Goal: Feedback & Contribution: Submit feedback/report problem

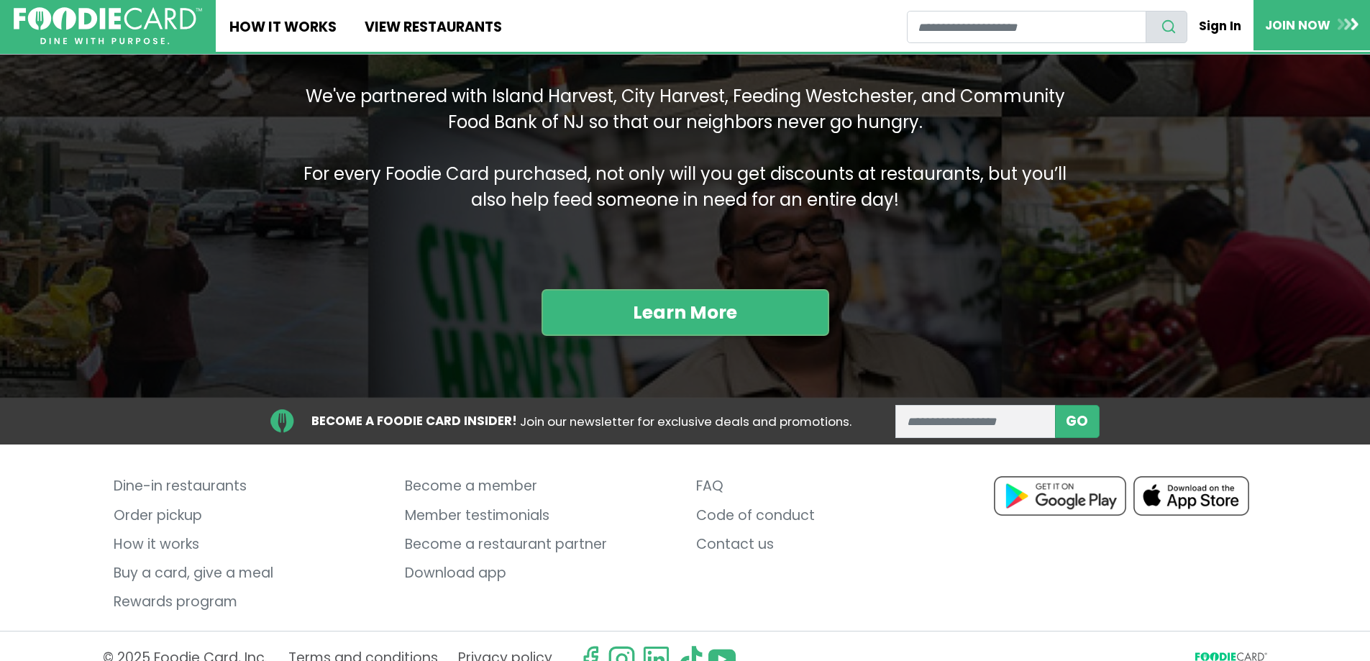
scroll to position [1781, 0]
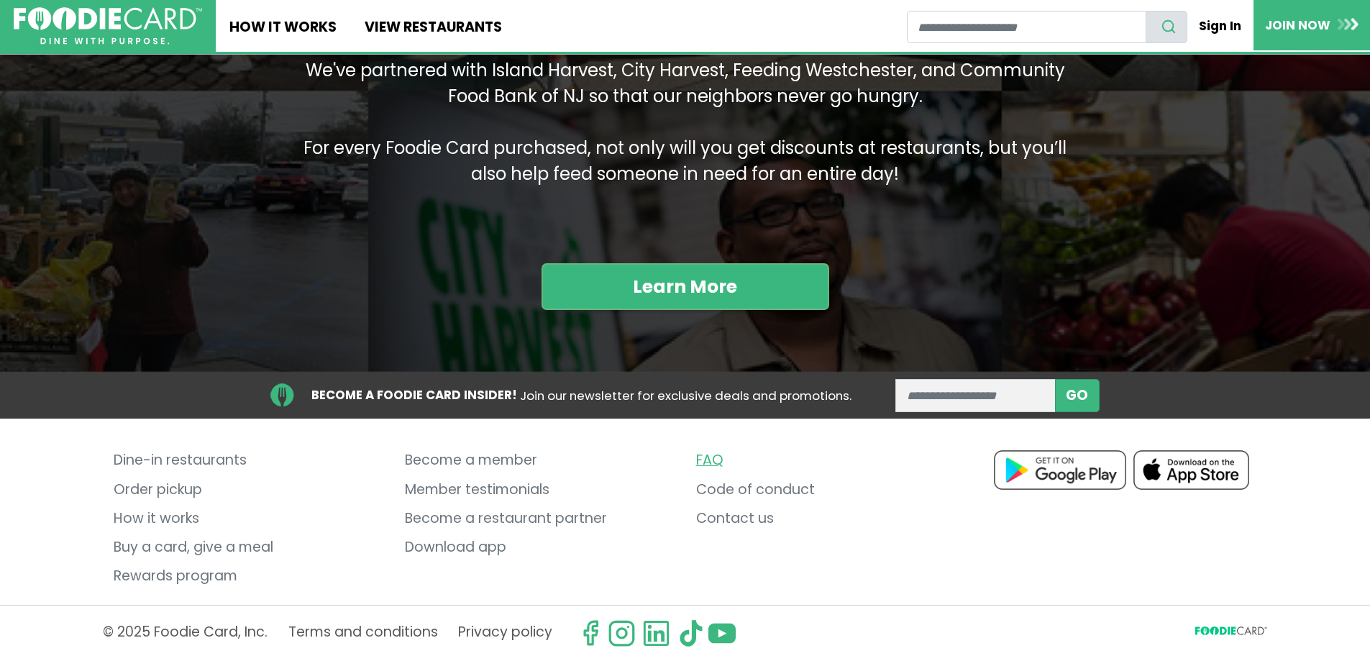
click at [713, 464] on link "FAQ" at bounding box center [831, 461] width 270 height 29
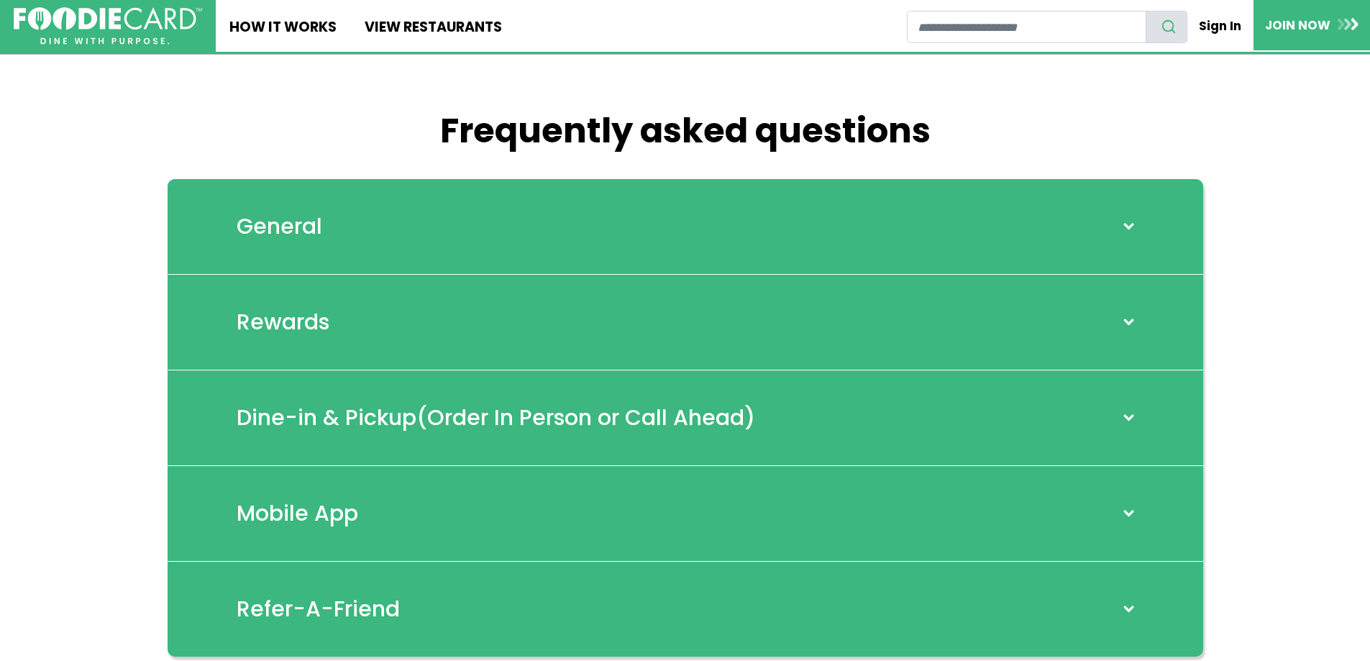
click at [284, 217] on h2 "General" at bounding box center [280, 227] width 86 height 26
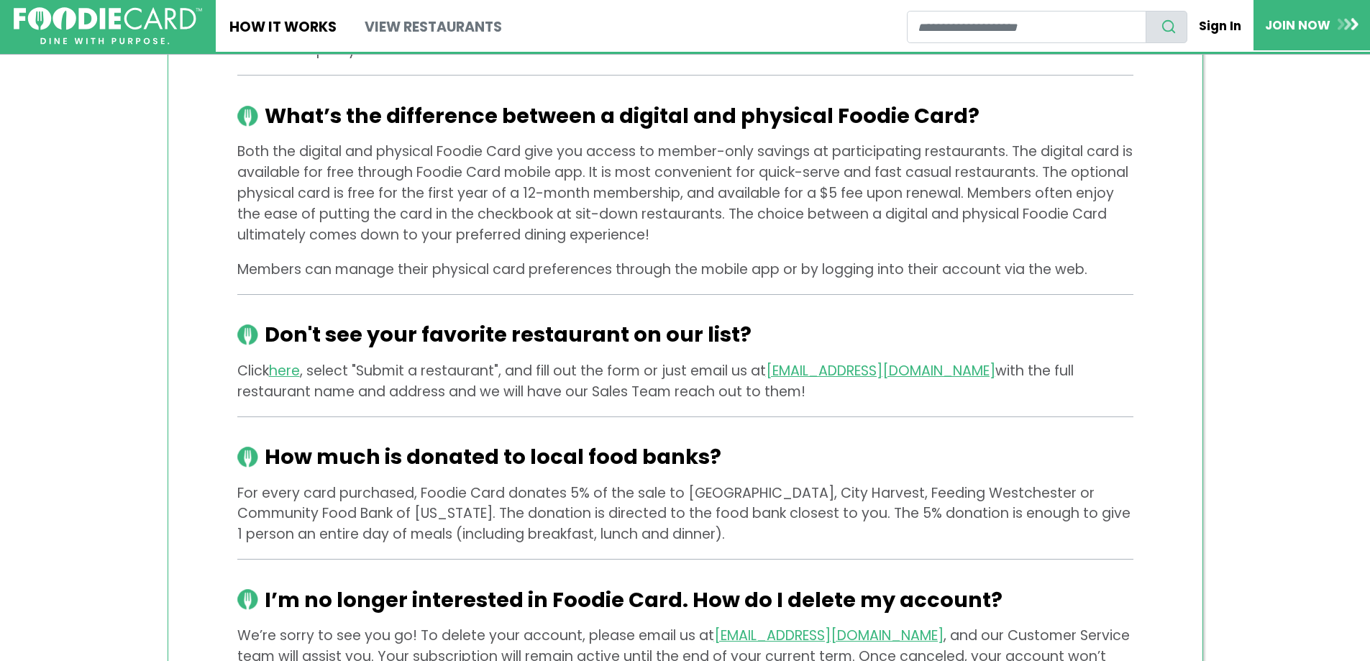
scroll to position [1726, 0]
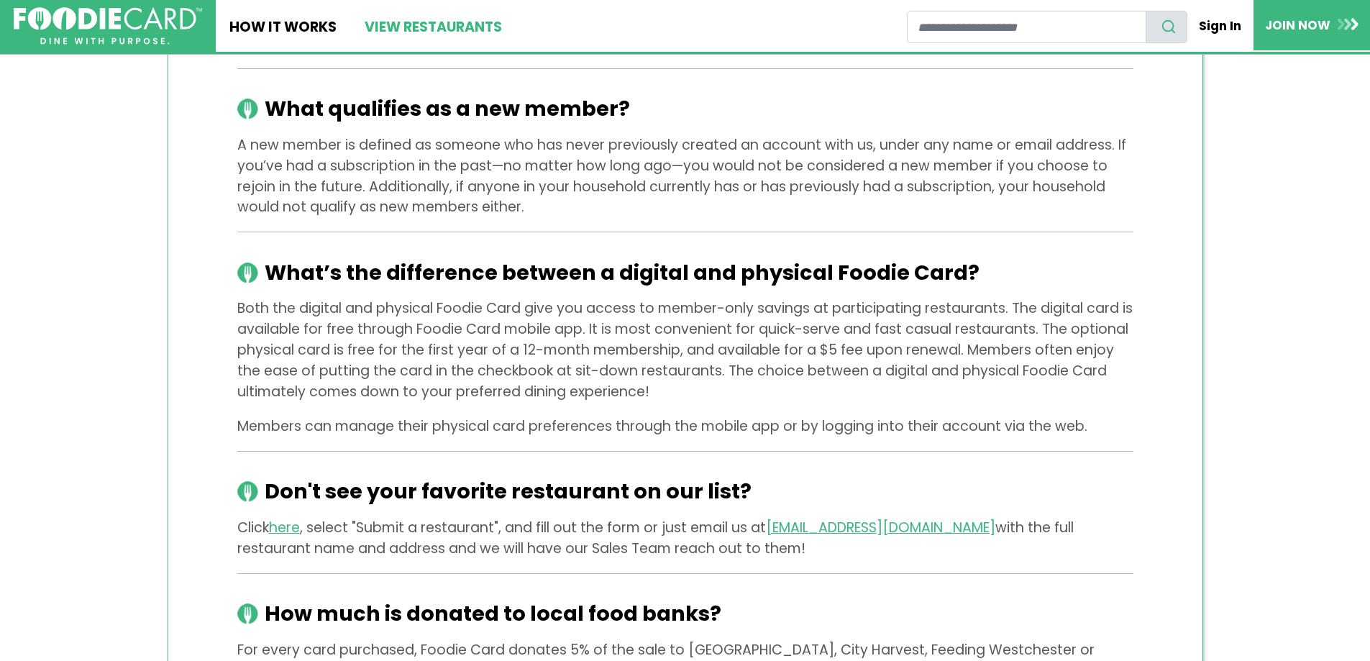
click at [444, 23] on link "View restaurants" at bounding box center [432, 26] width 165 height 52
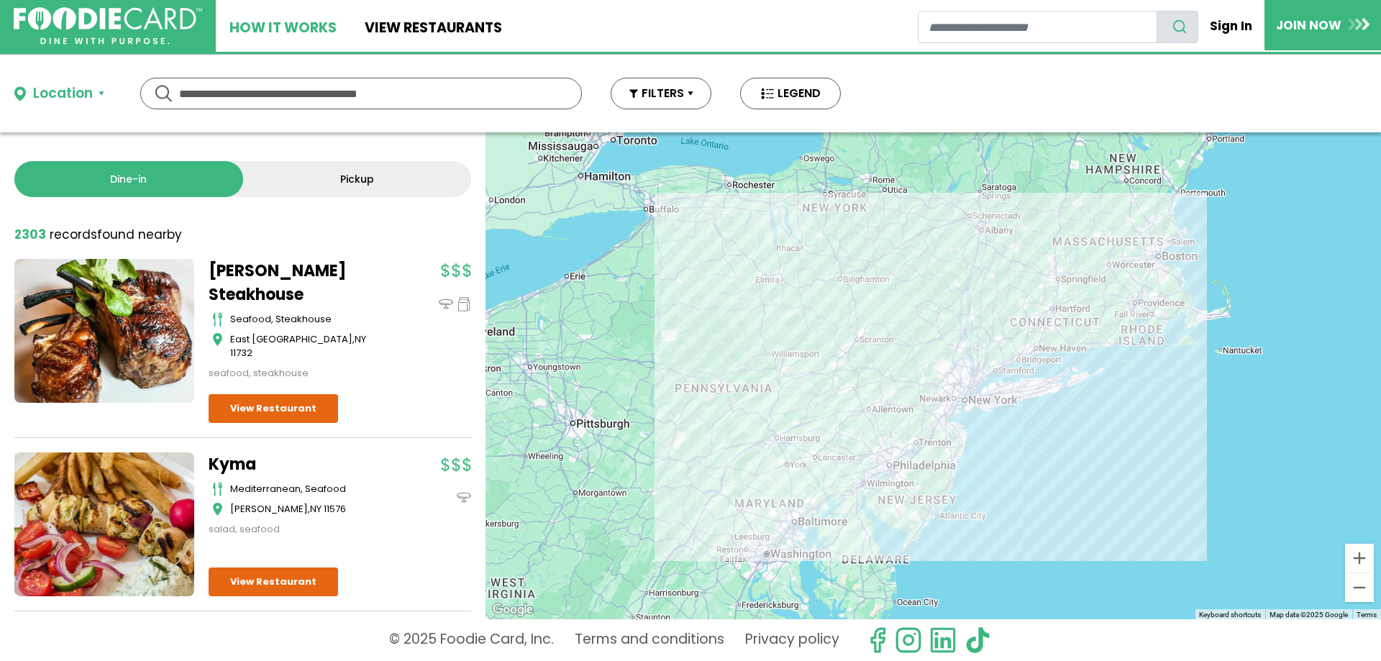
click at [286, 29] on link "How It Works" at bounding box center [283, 26] width 135 height 52
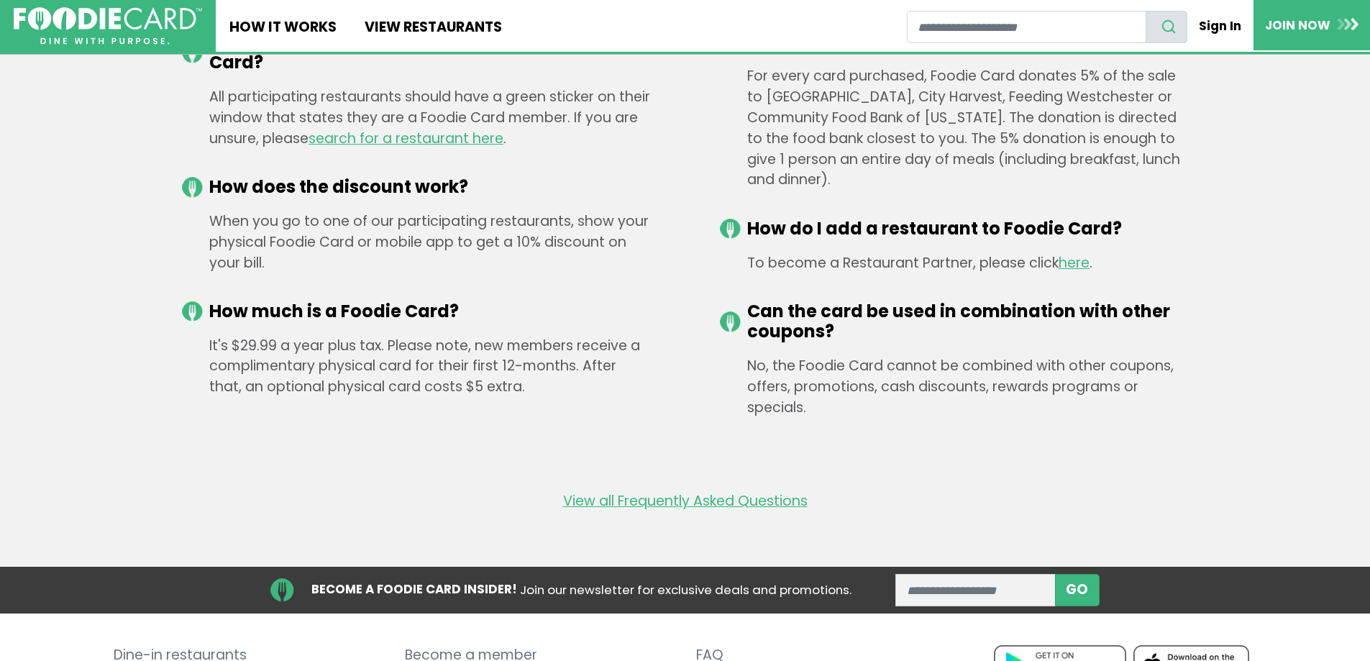
scroll to position [2230, 0]
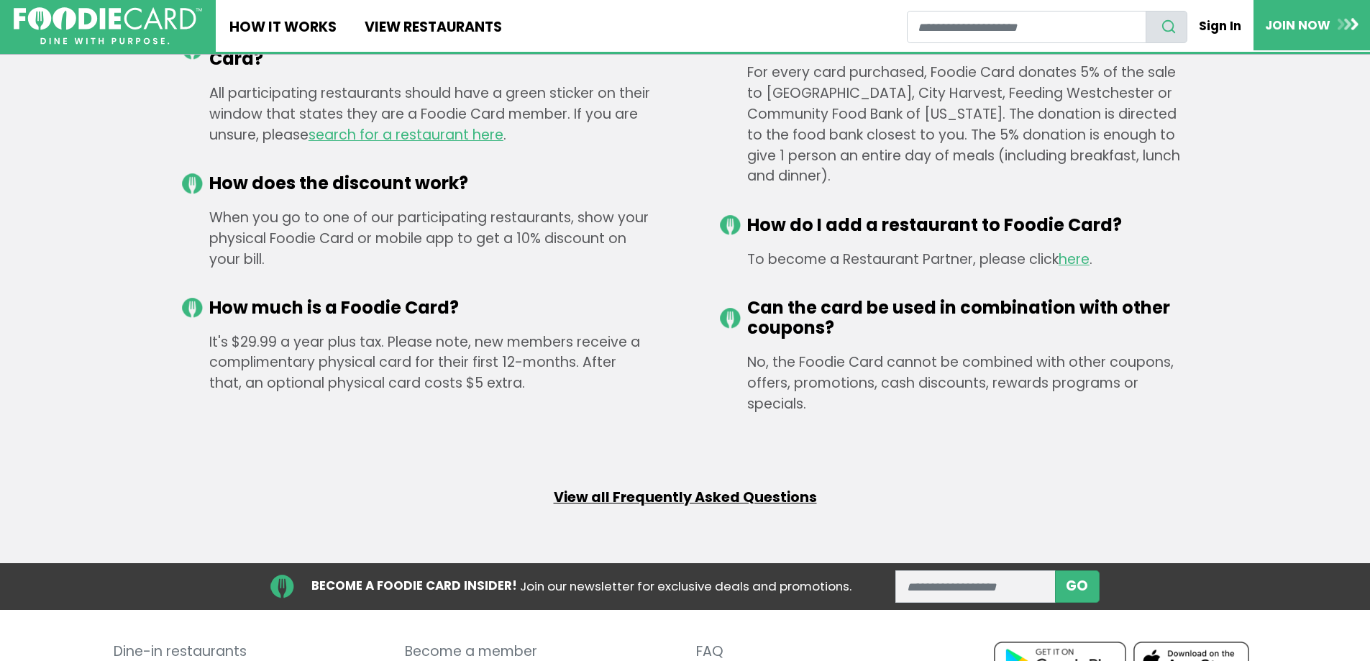
click at [704, 491] on link "View all Frequently Asked Questions" at bounding box center [685, 498] width 263 height 21
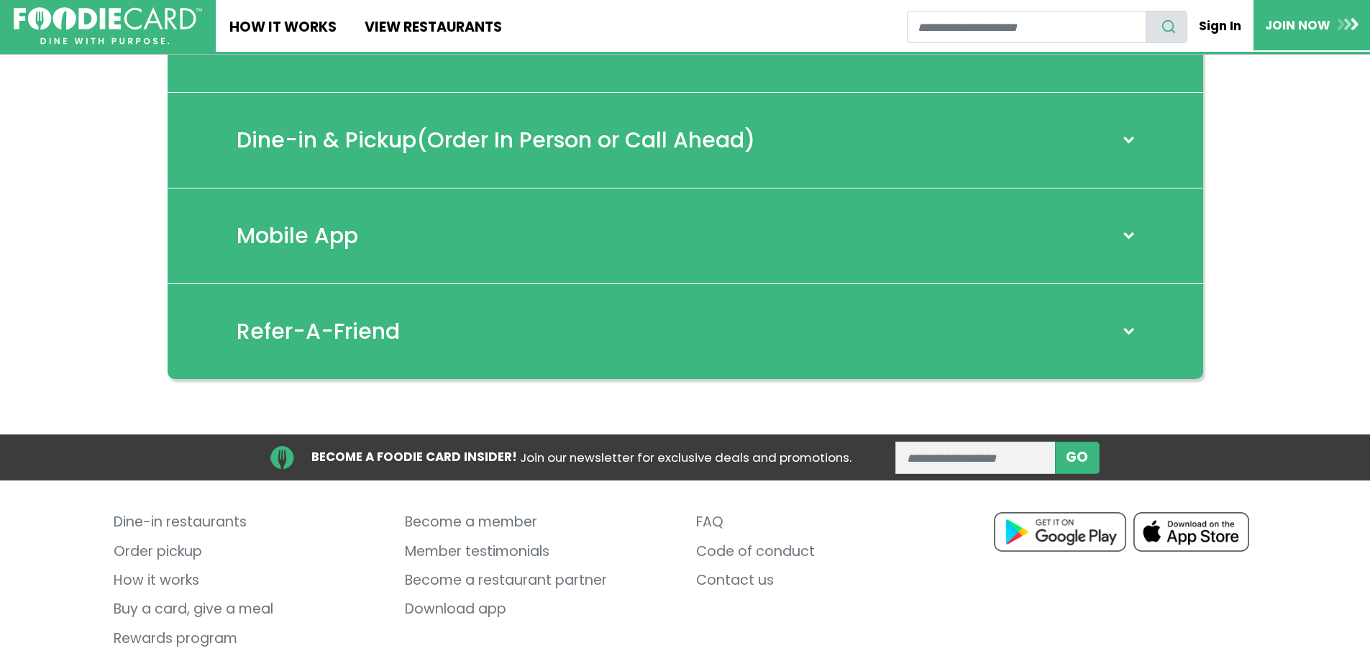
scroll to position [288, 0]
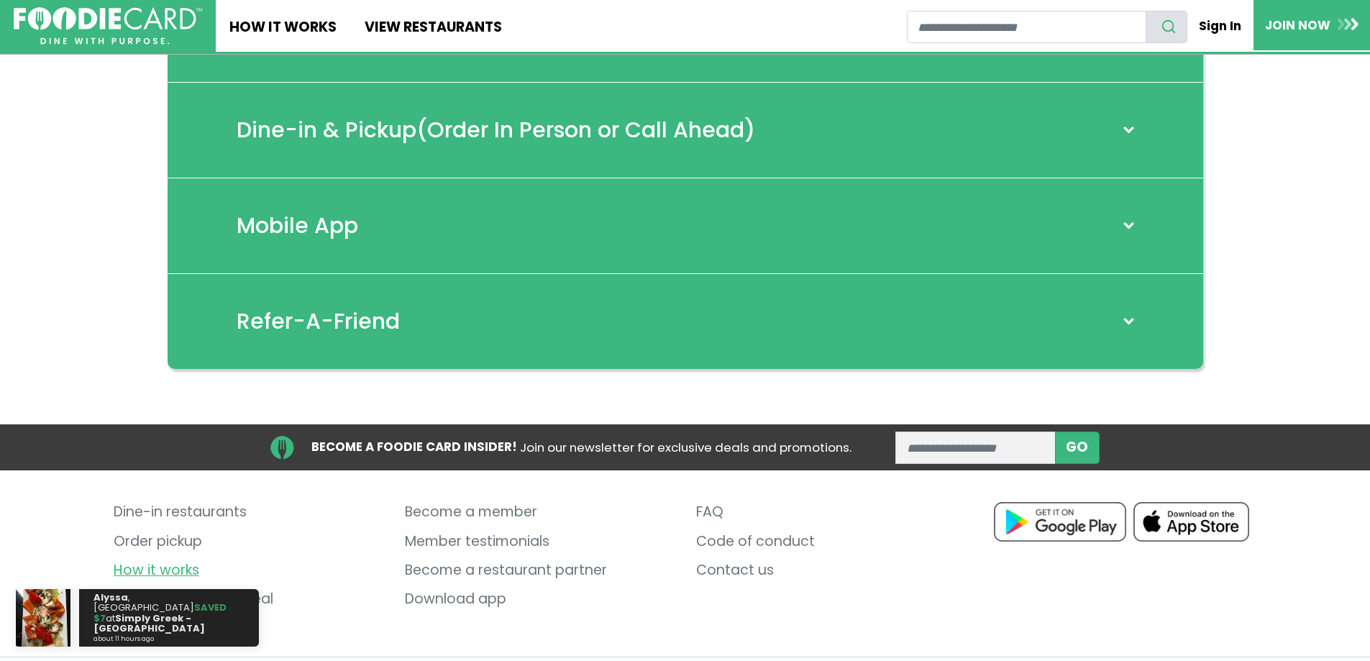
click at [150, 568] on link "How it works" at bounding box center [249, 570] width 270 height 29
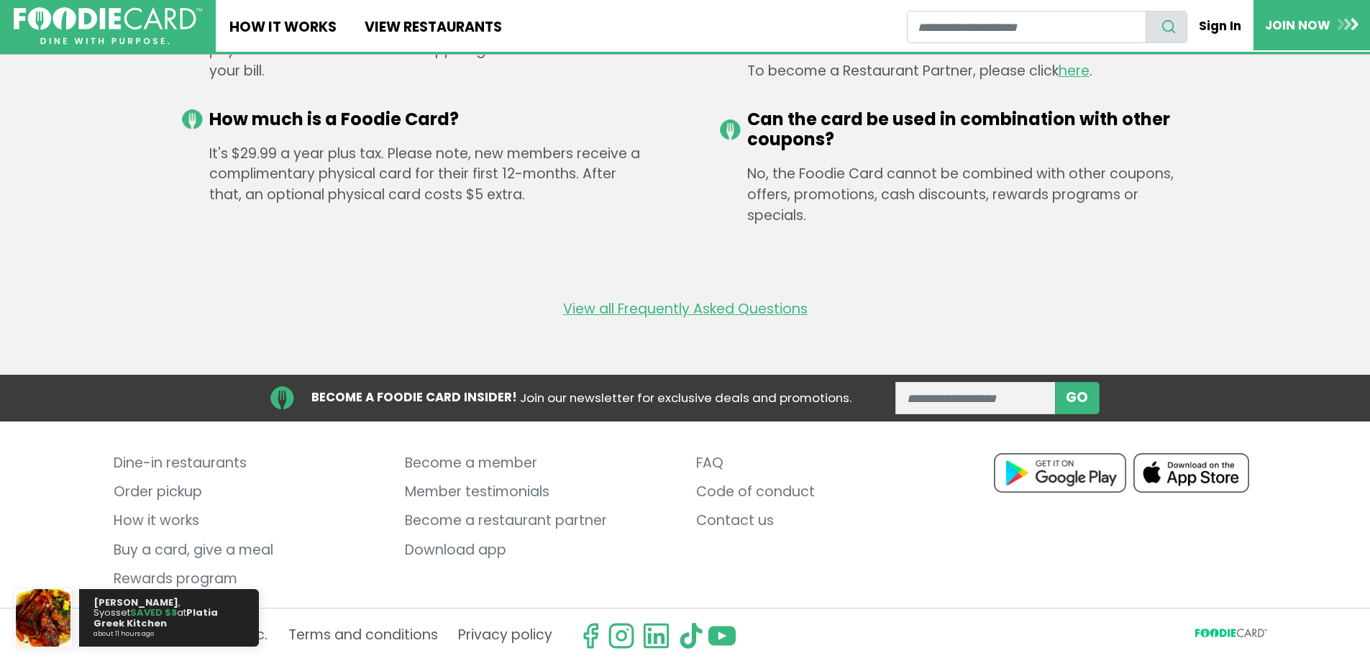
scroll to position [2421, 0]
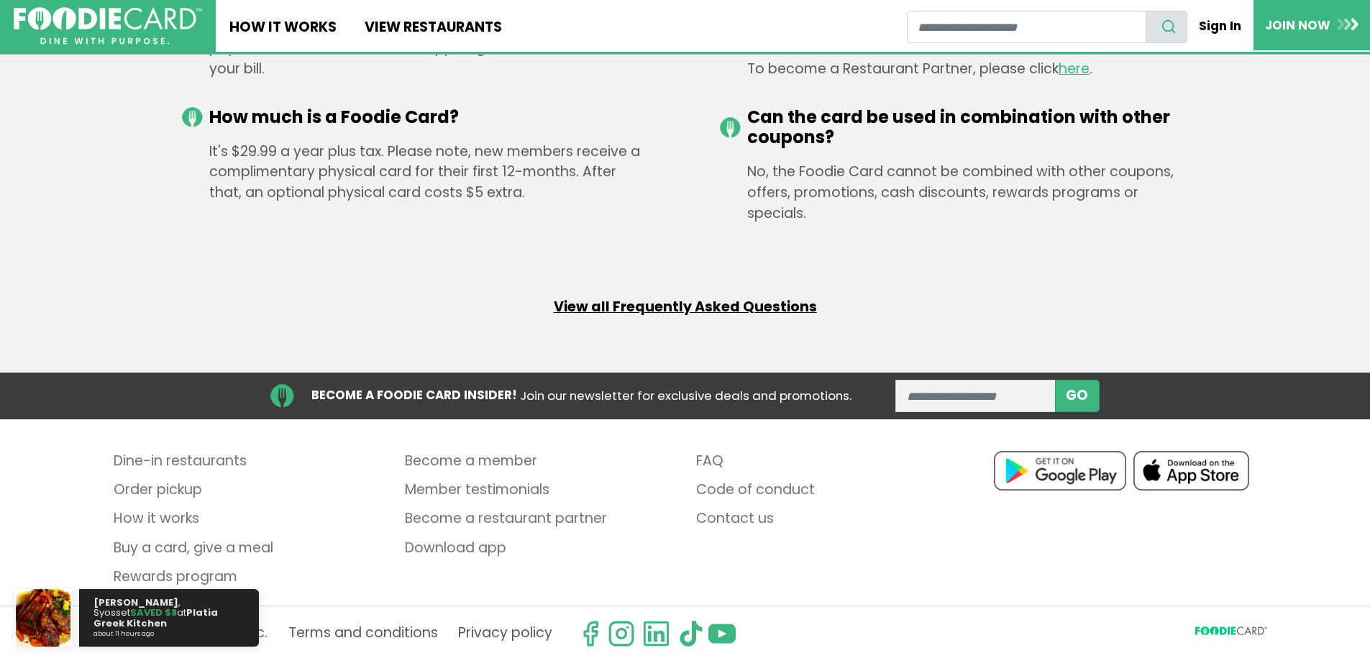
click at [739, 305] on link "View all Frequently Asked Questions" at bounding box center [685, 307] width 263 height 21
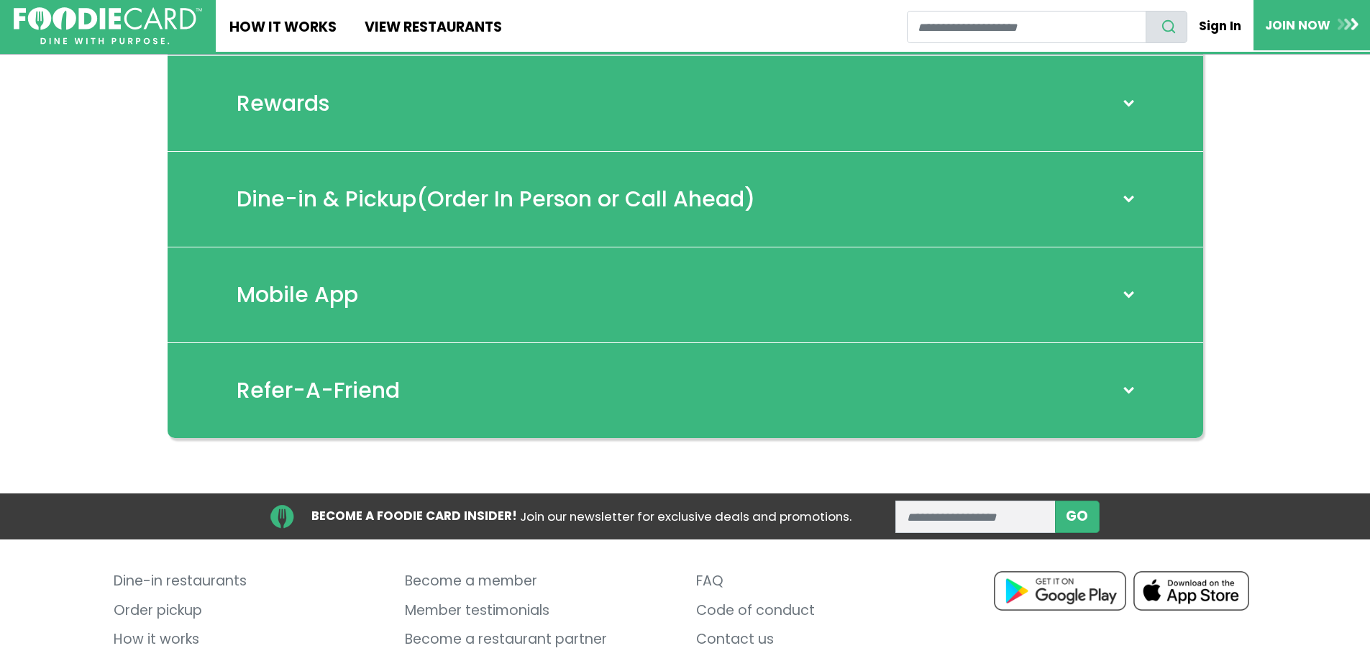
scroll to position [288, 0]
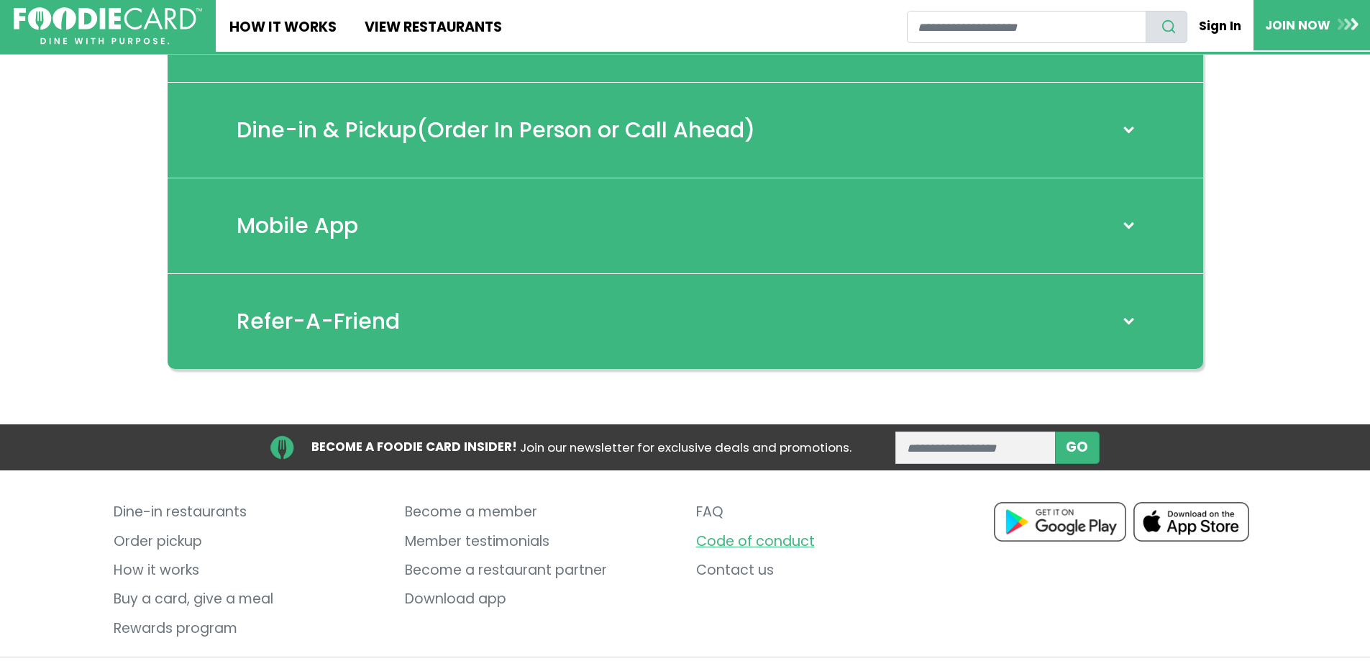
click at [769, 541] on link "Code of conduct" at bounding box center [831, 541] width 270 height 29
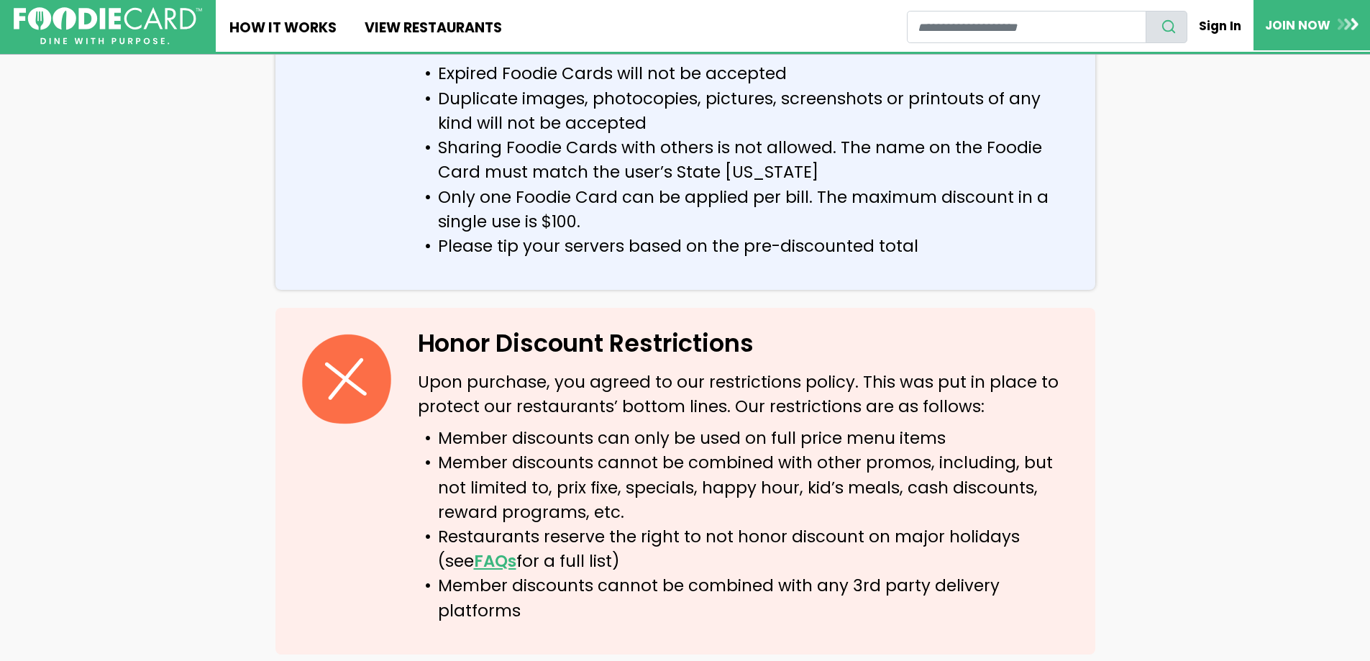
scroll to position [1007, 0]
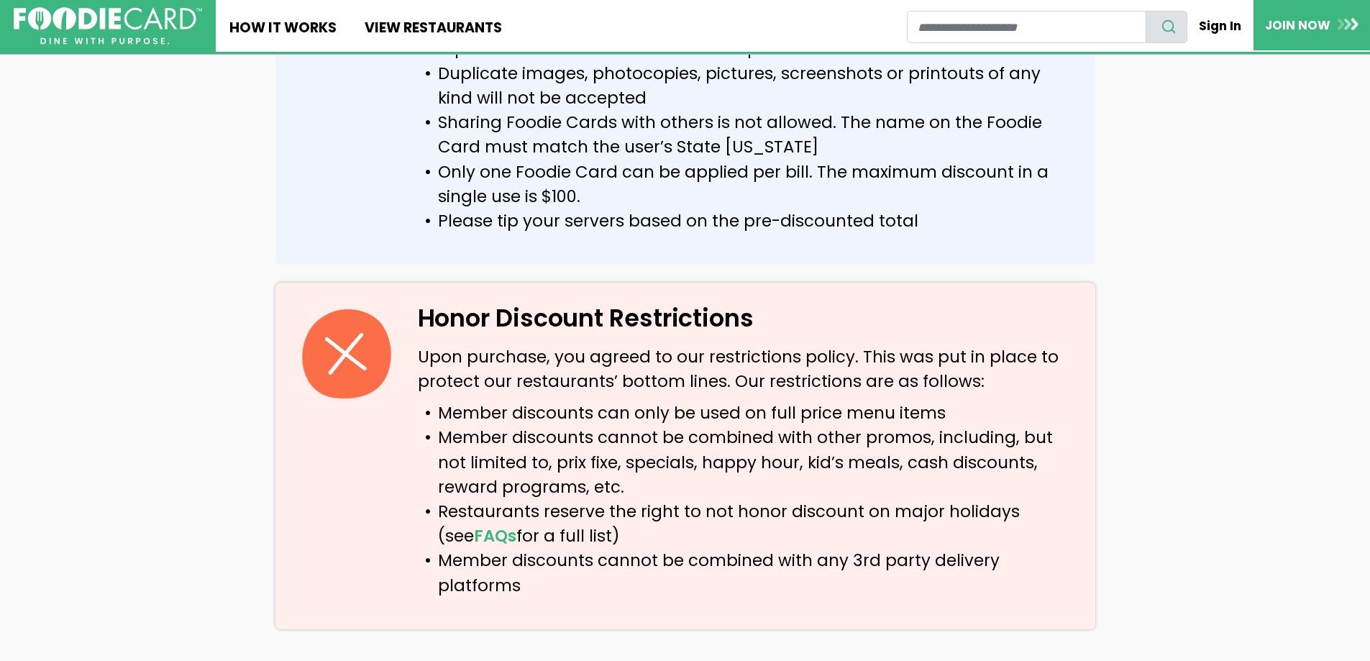
click at [474, 535] on strong "FAQs" at bounding box center [495, 535] width 42 height 23
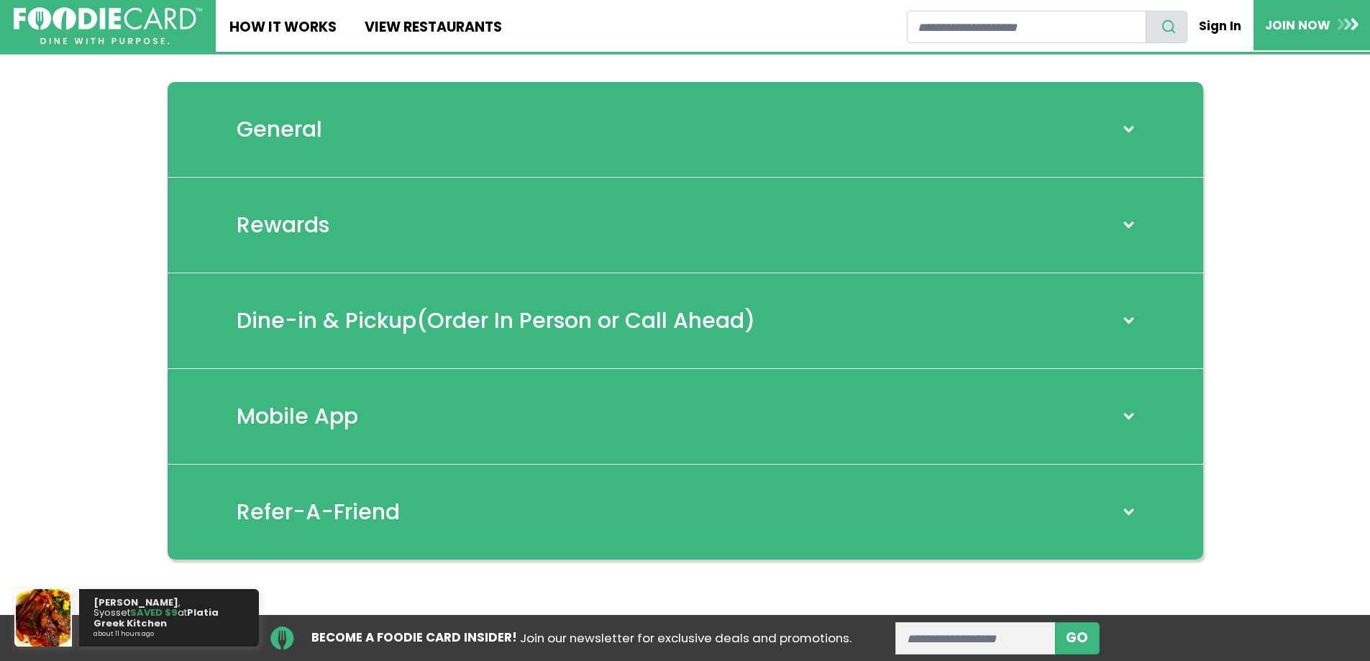
scroll to position [72, 0]
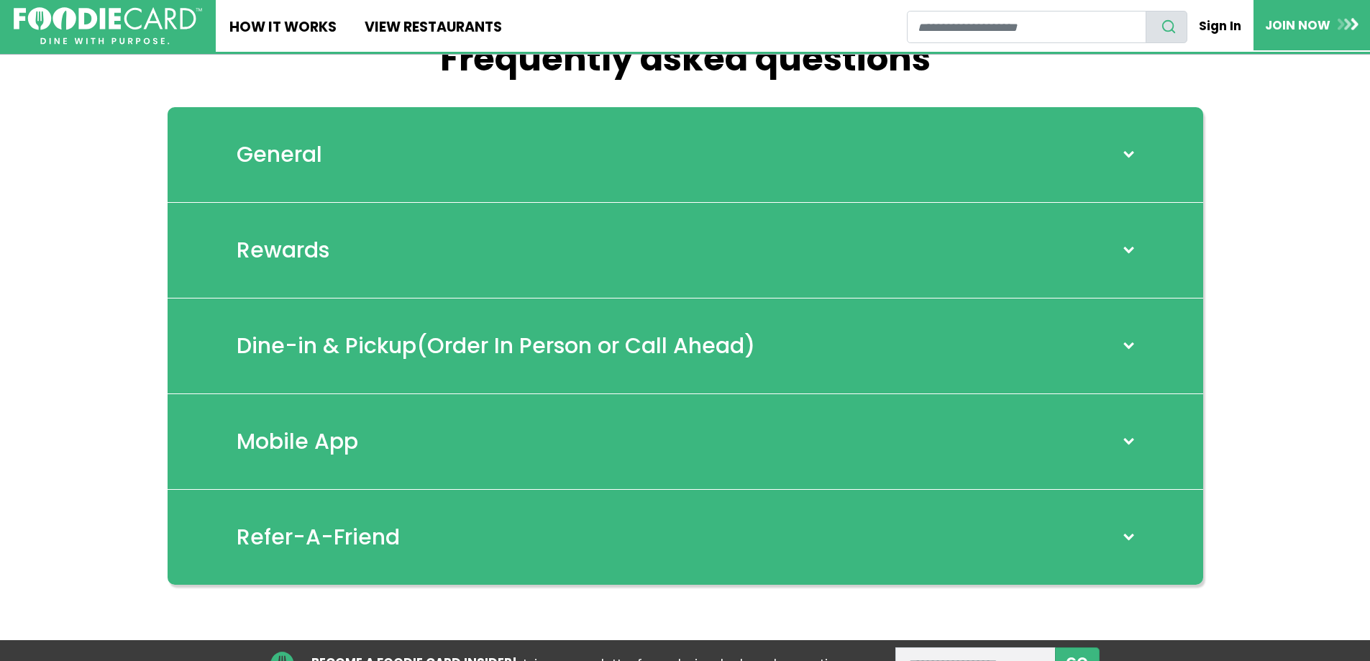
click at [311, 150] on h2 "General" at bounding box center [280, 155] width 86 height 26
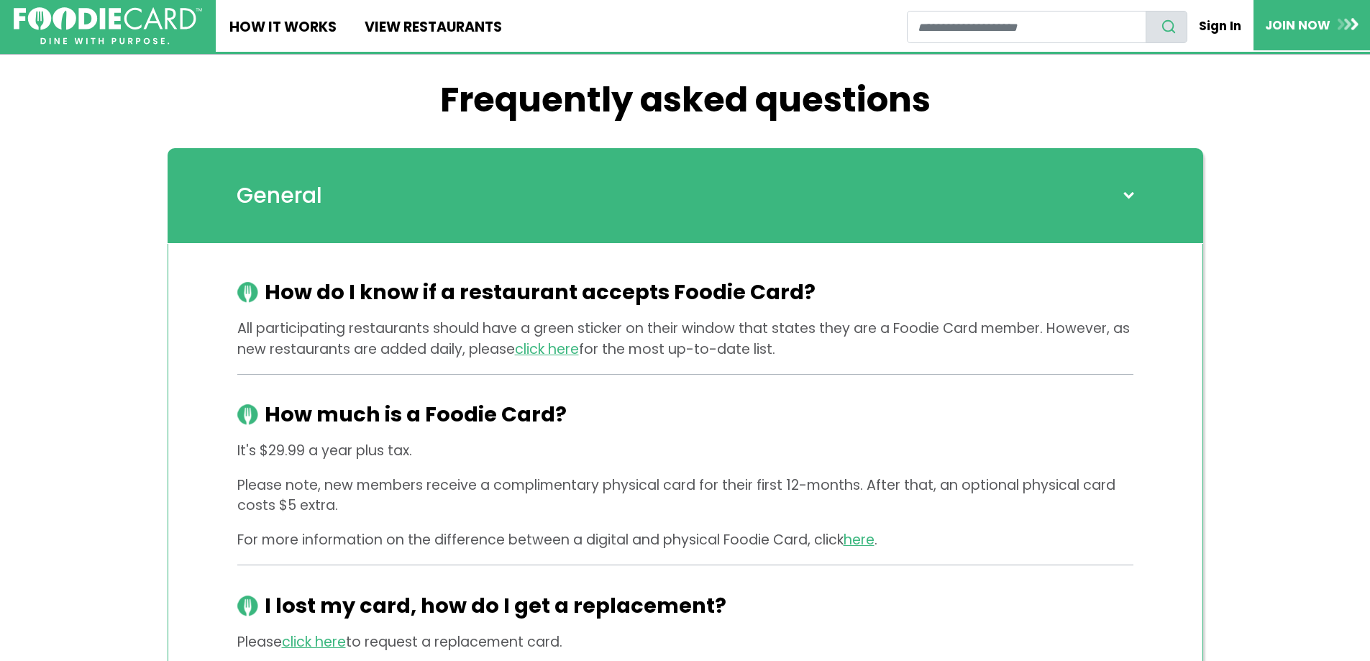
scroll to position [0, 0]
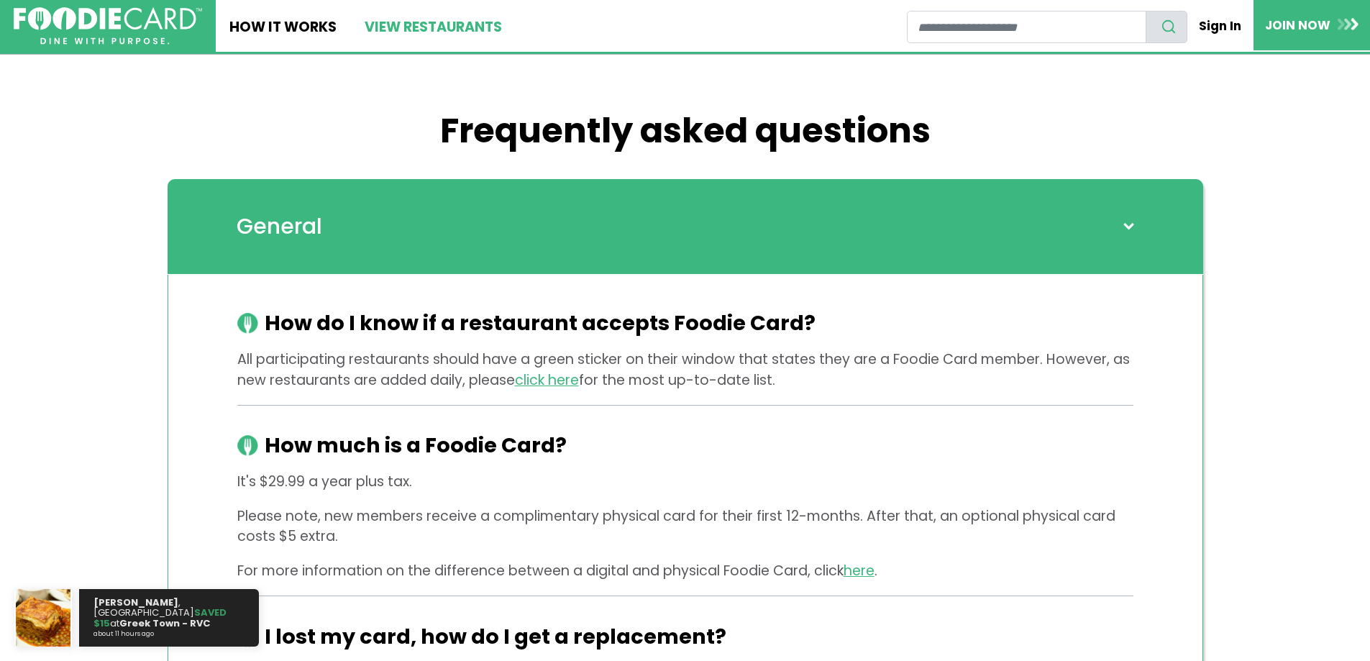
click at [418, 22] on link "View restaurants" at bounding box center [432, 26] width 165 height 52
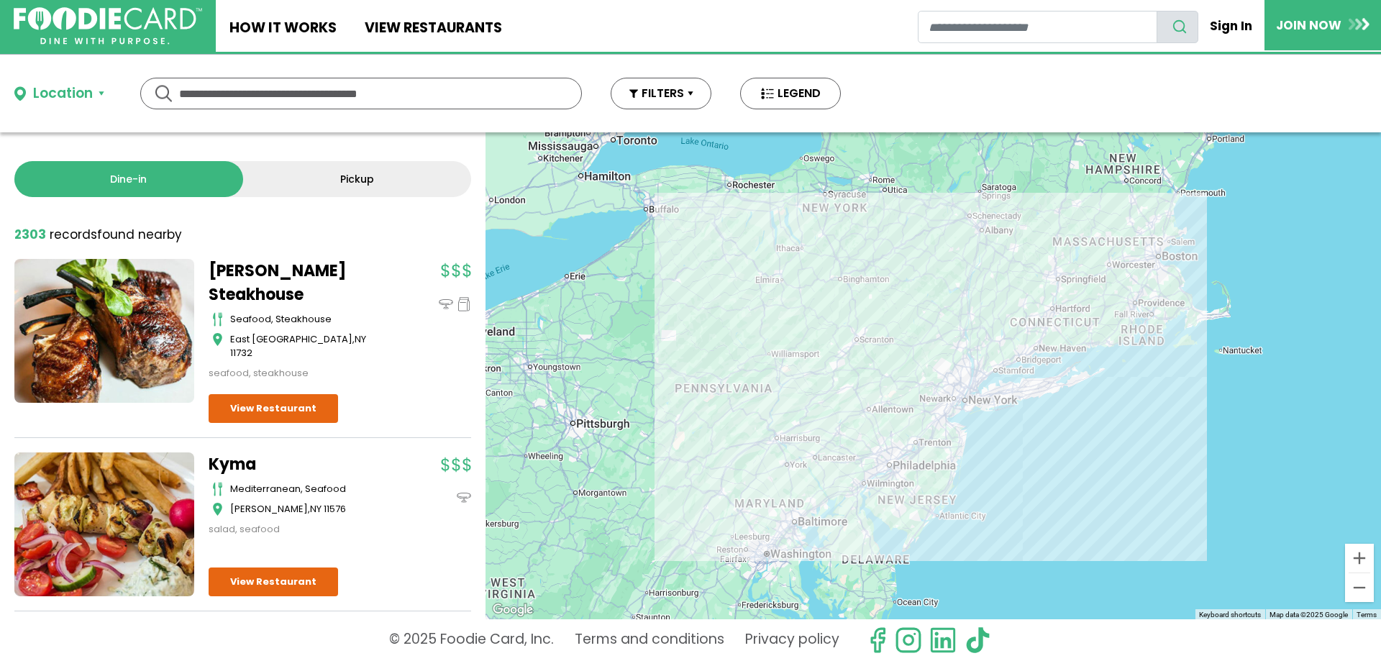
click at [315, 103] on input "text" at bounding box center [361, 93] width 364 height 30
type input "****"
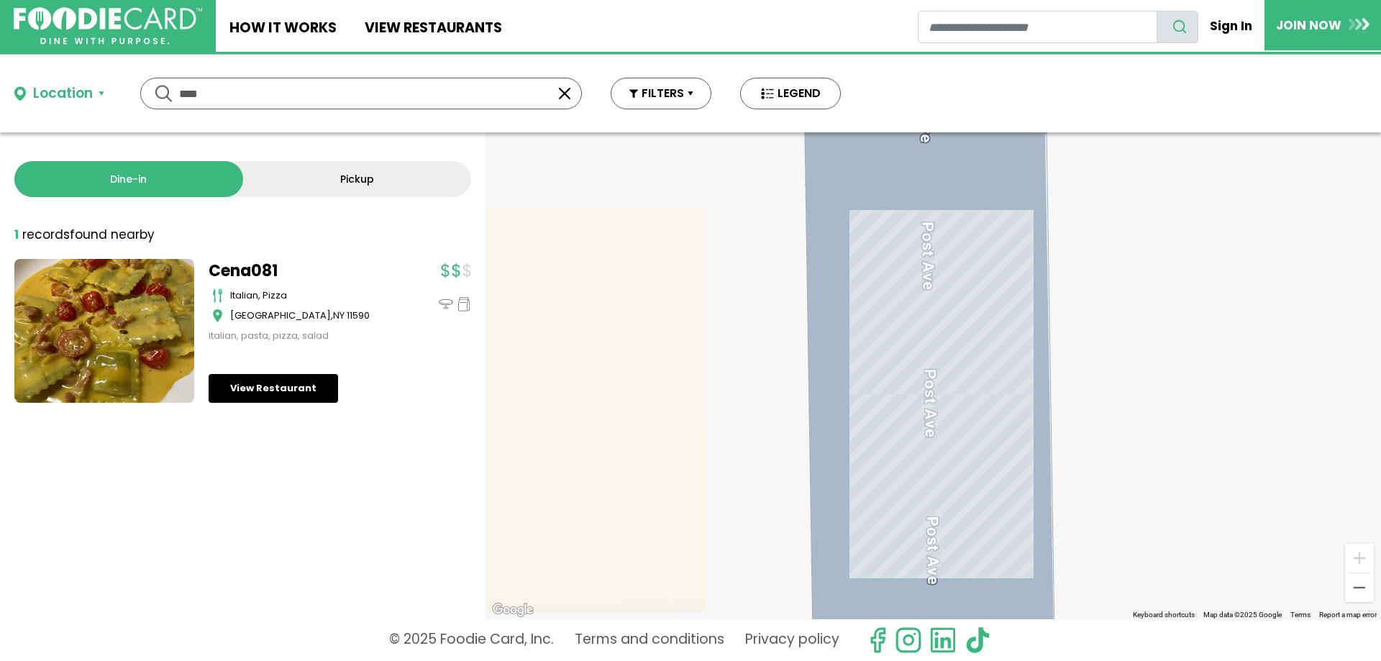
click at [260, 391] on link "View Restaurant" at bounding box center [273, 388] width 129 height 29
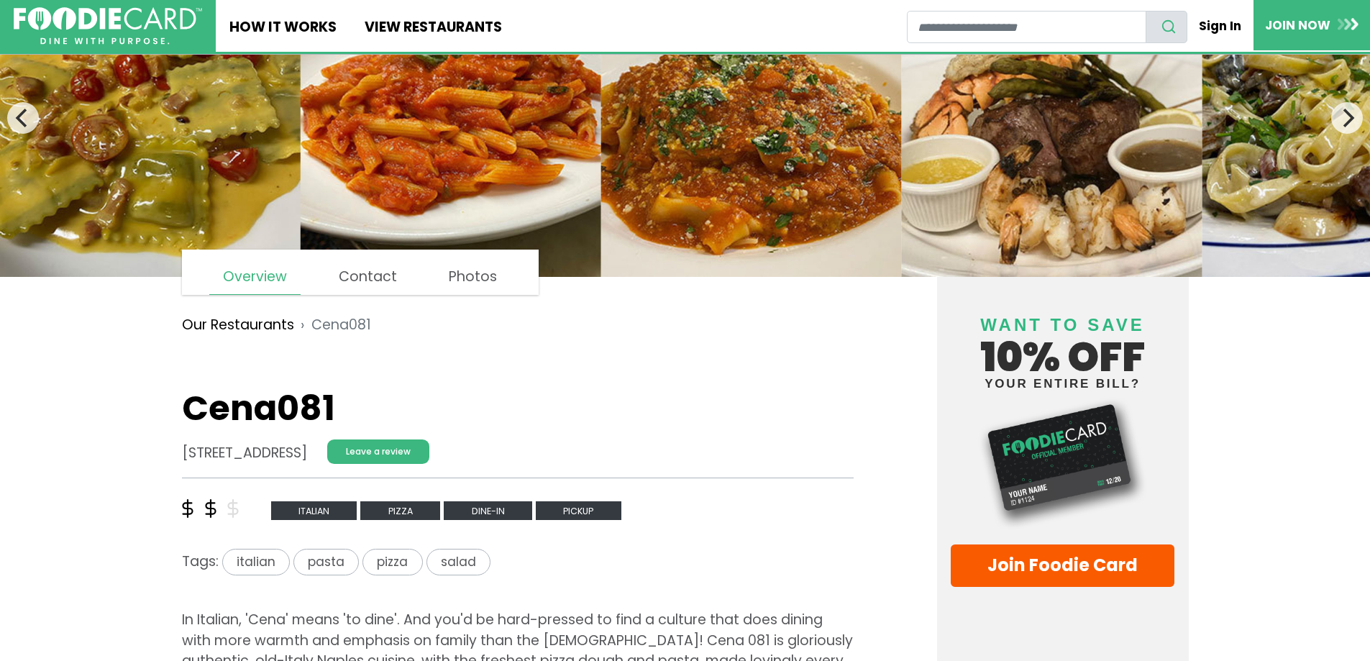
scroll to position [189, 0]
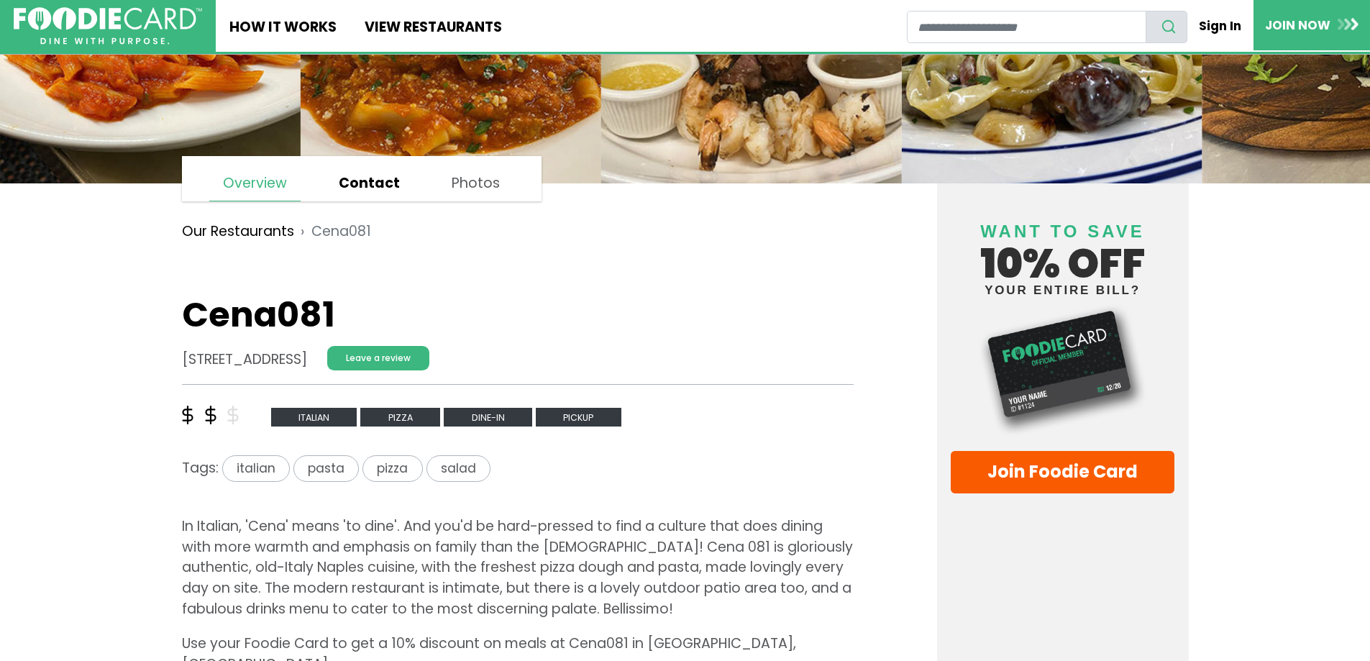
click at [356, 176] on link "Contact" at bounding box center [369, 183] width 88 height 35
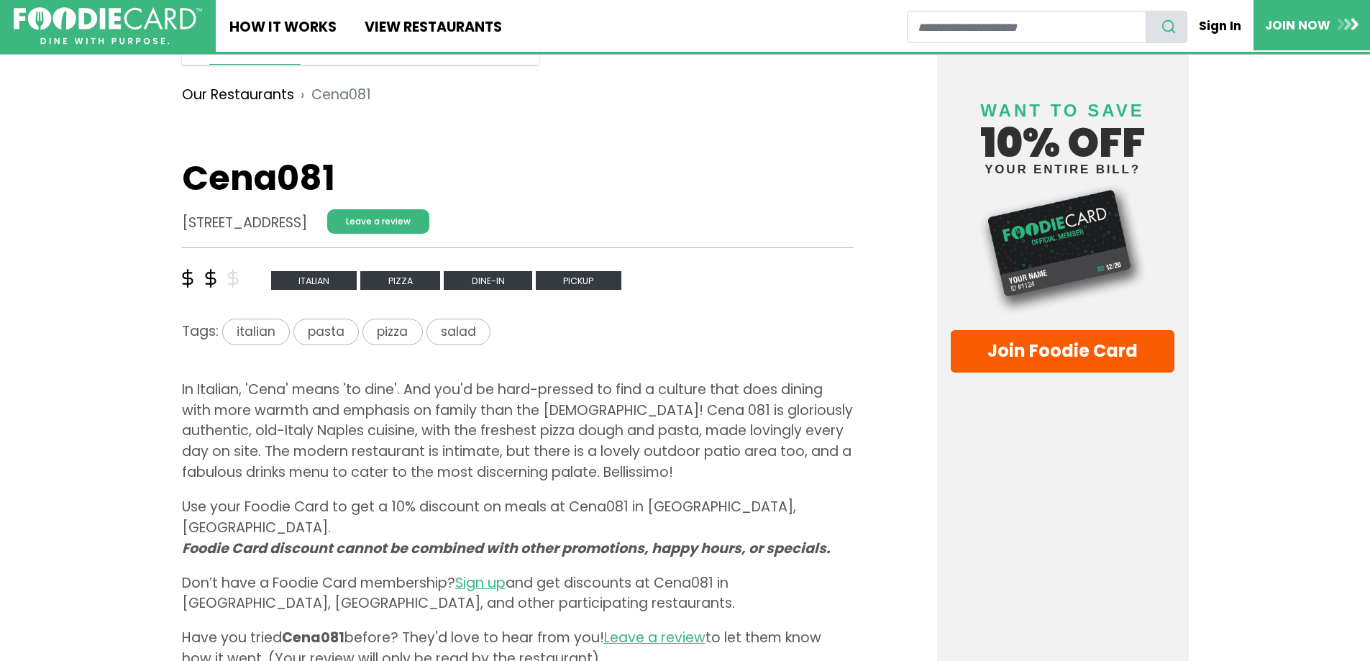
scroll to position [38, 0]
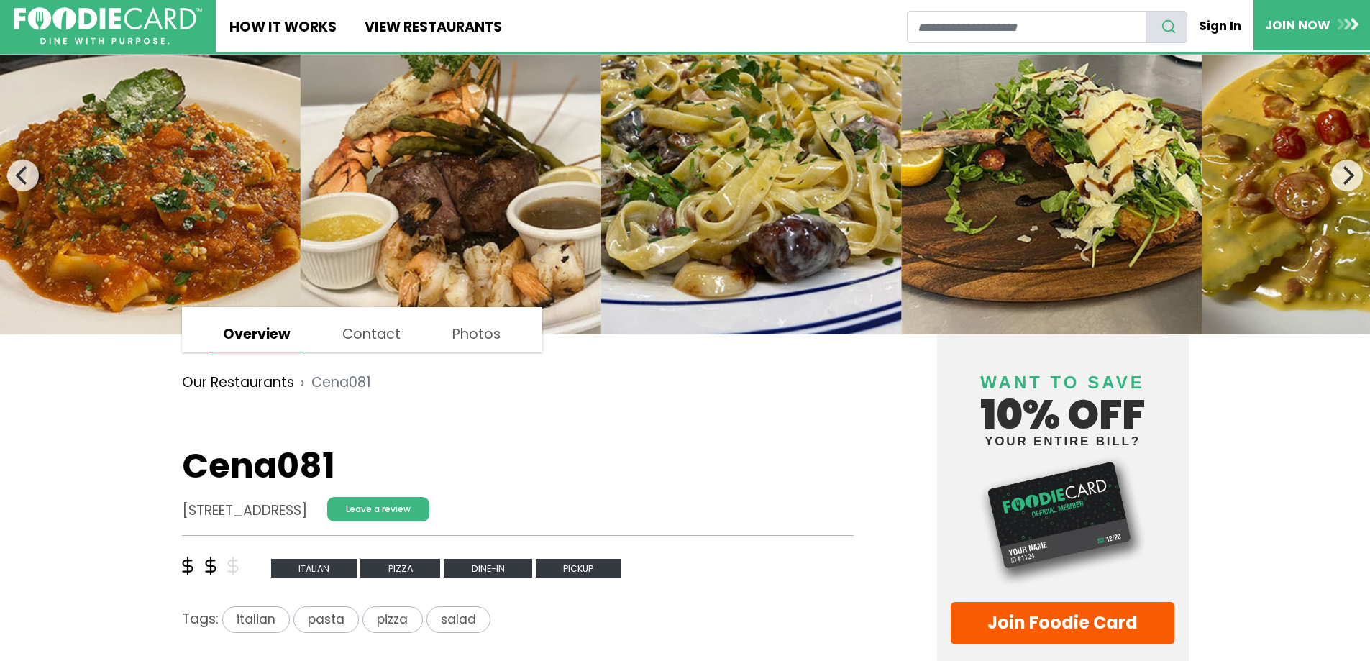
click at [232, 332] on link "Overview" at bounding box center [256, 334] width 95 height 35
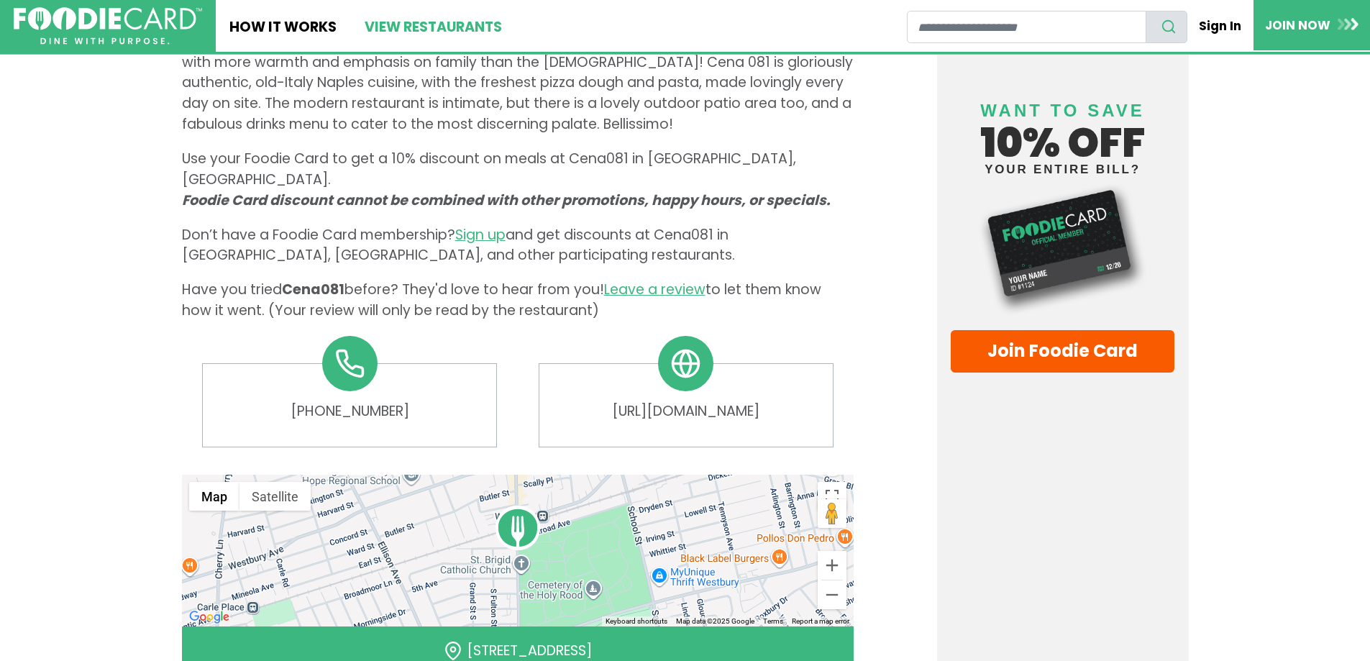
click at [402, 27] on link "View restaurants" at bounding box center [432, 26] width 165 height 52
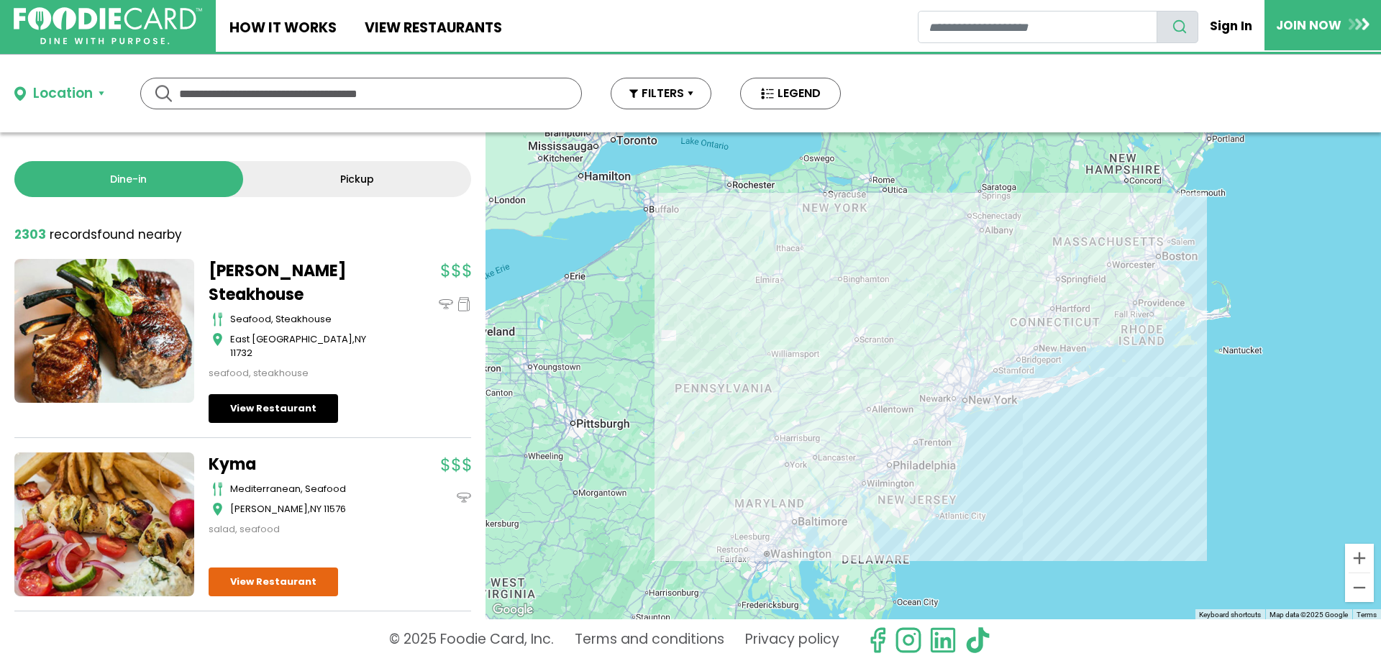
click at [289, 394] on link "View Restaurant" at bounding box center [273, 408] width 129 height 29
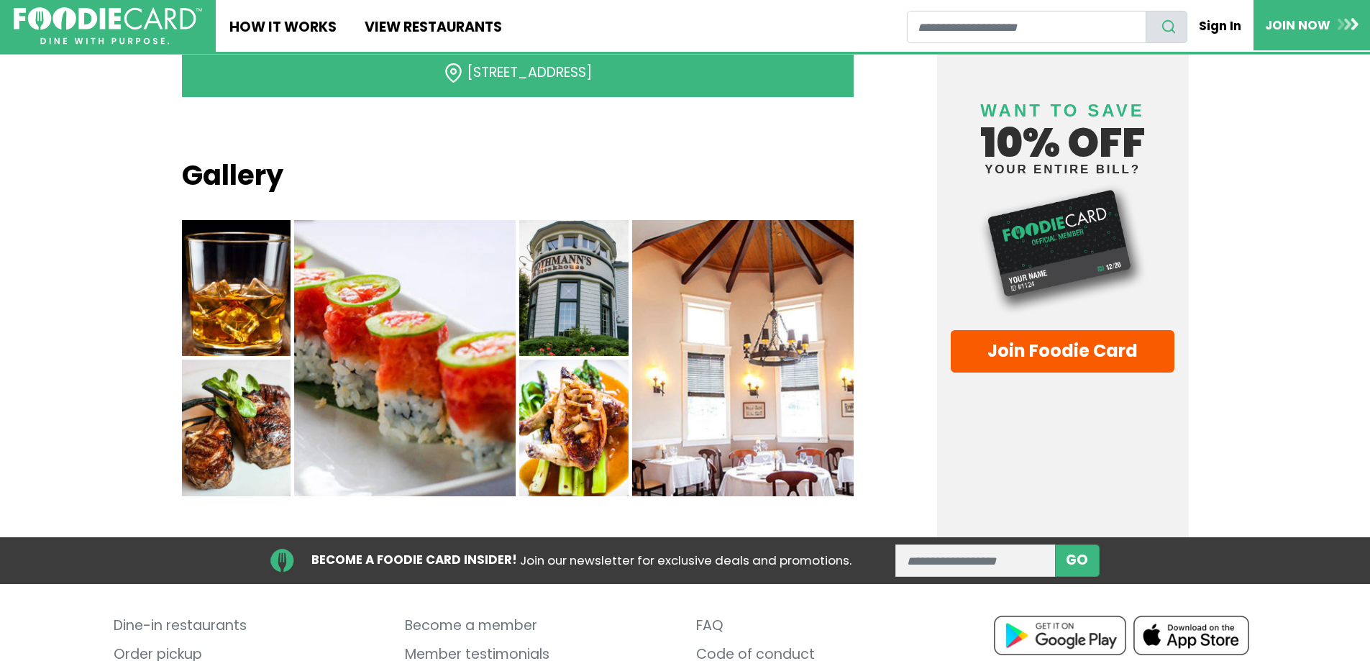
scroll to position [1480, 0]
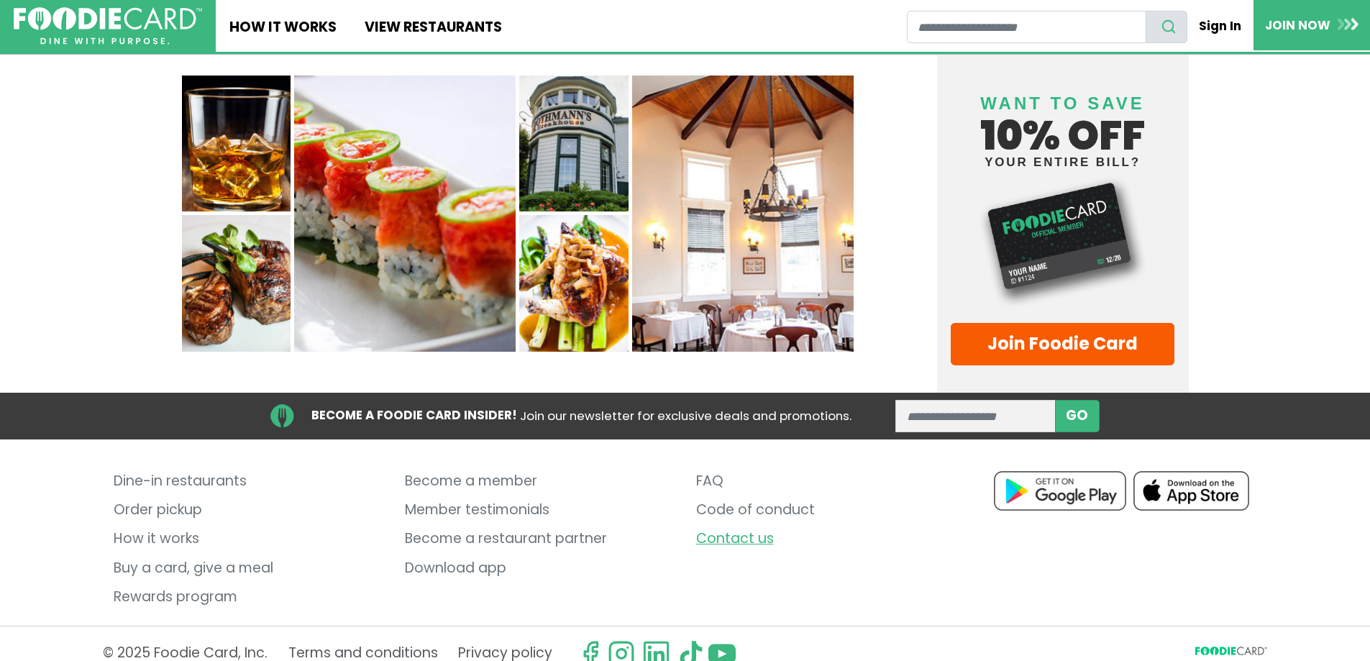
click at [758, 525] on link "Contact us" at bounding box center [831, 539] width 270 height 29
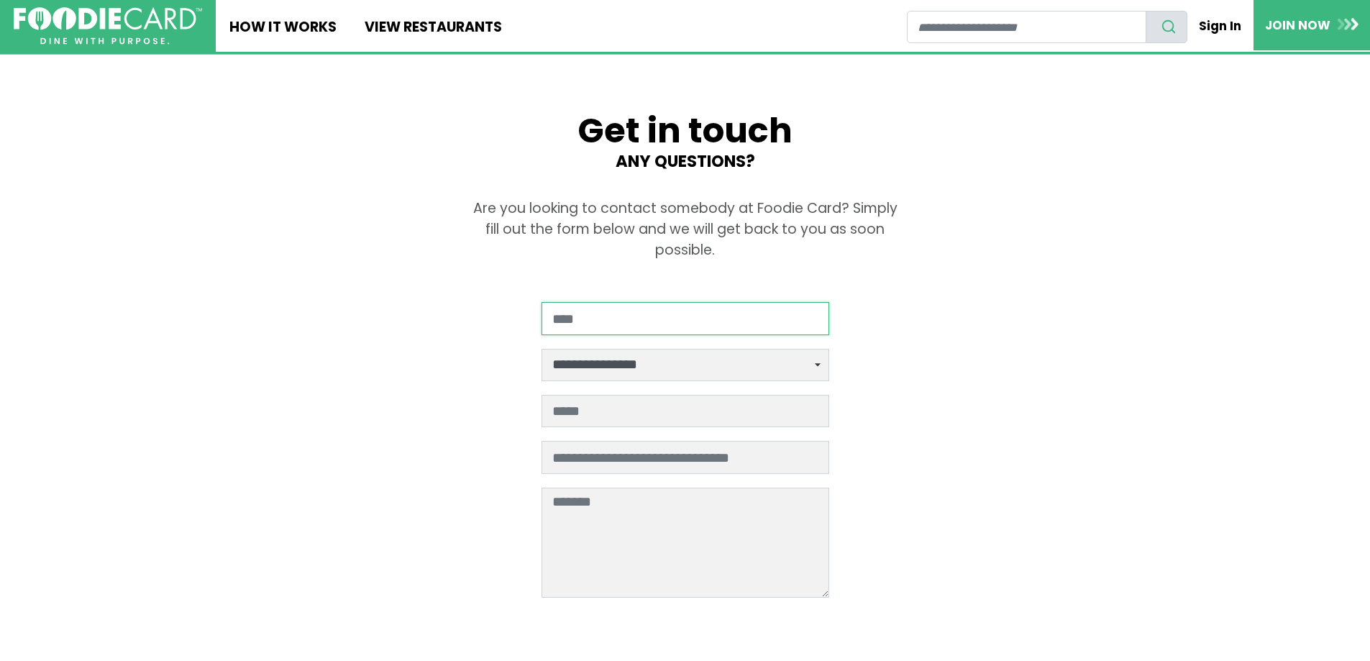
click at [696, 319] on input "Your Name" at bounding box center [686, 318] width 288 height 32
type input "**********"
click at [692, 314] on input "**********" at bounding box center [686, 318] width 288 height 32
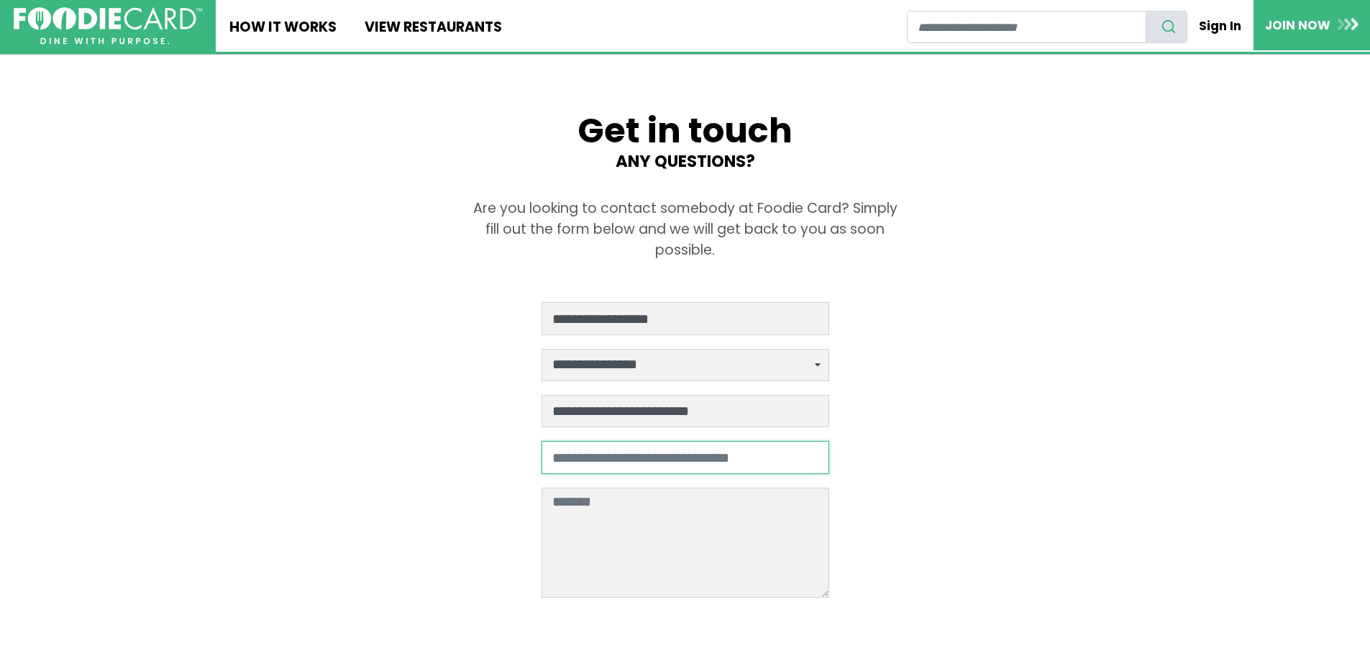
click at [583, 458] on input "Restaurant name if applicable" at bounding box center [686, 457] width 288 height 32
type input "*"
type input "********"
click at [805, 370] on select "**********" at bounding box center [686, 365] width 288 height 32
select select "*****"
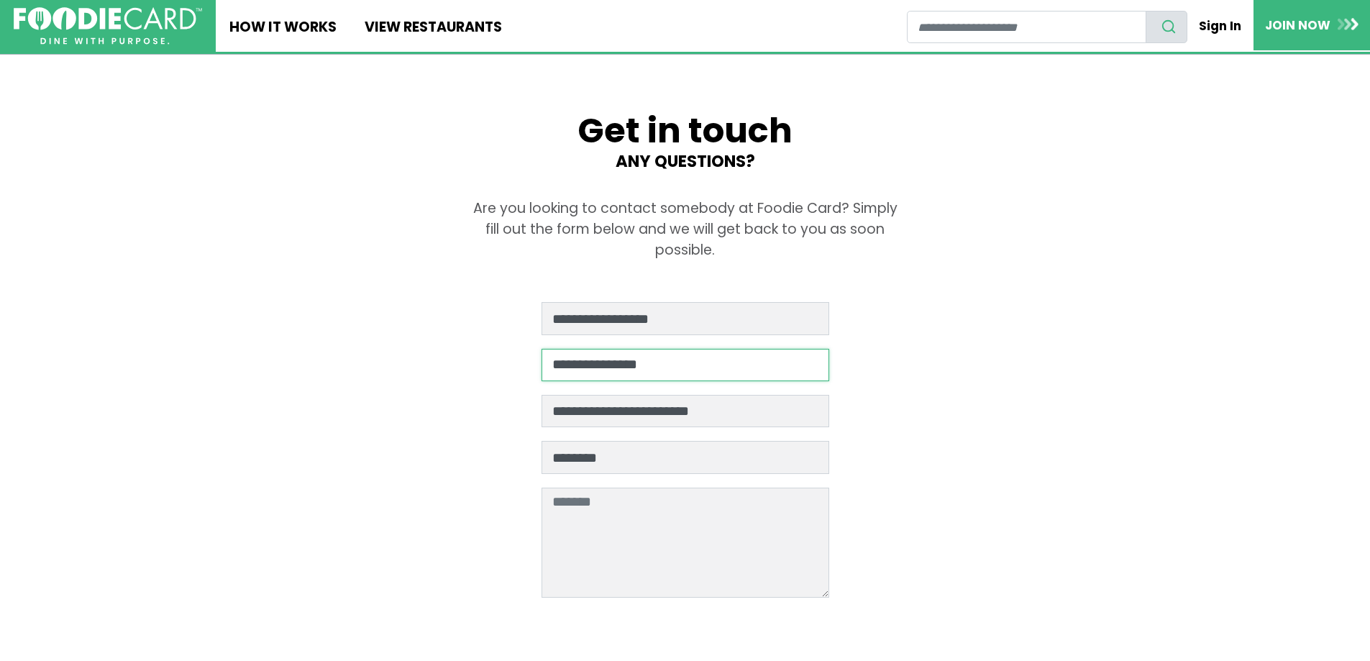
click at [542, 349] on select "**********" at bounding box center [686, 365] width 288 height 32
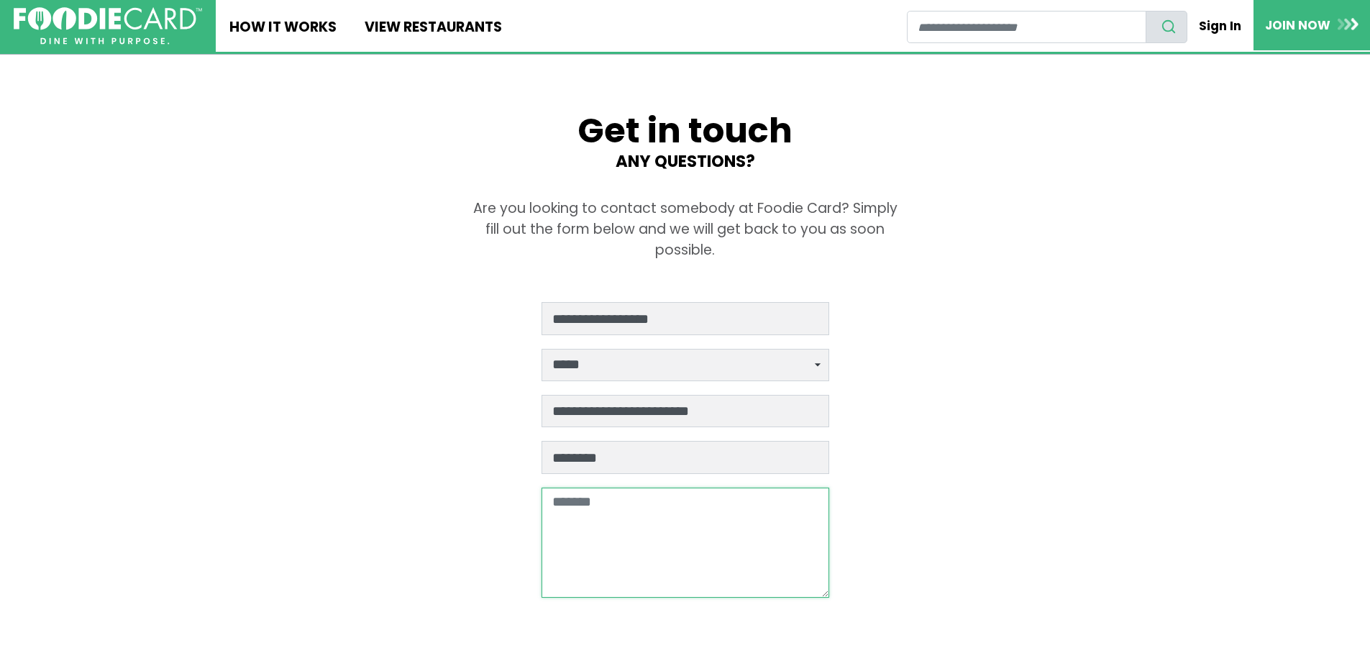
click at [624, 511] on textarea at bounding box center [686, 543] width 288 height 111
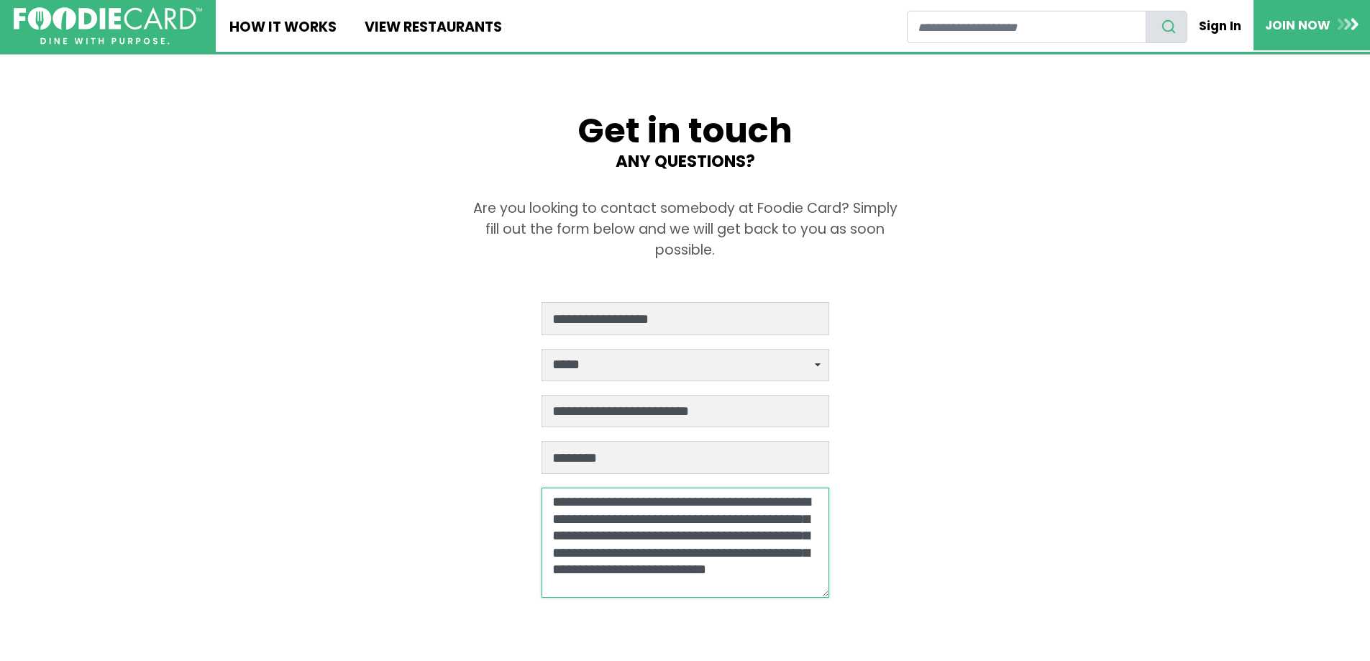
scroll to position [3, 0]
type textarea "**********"
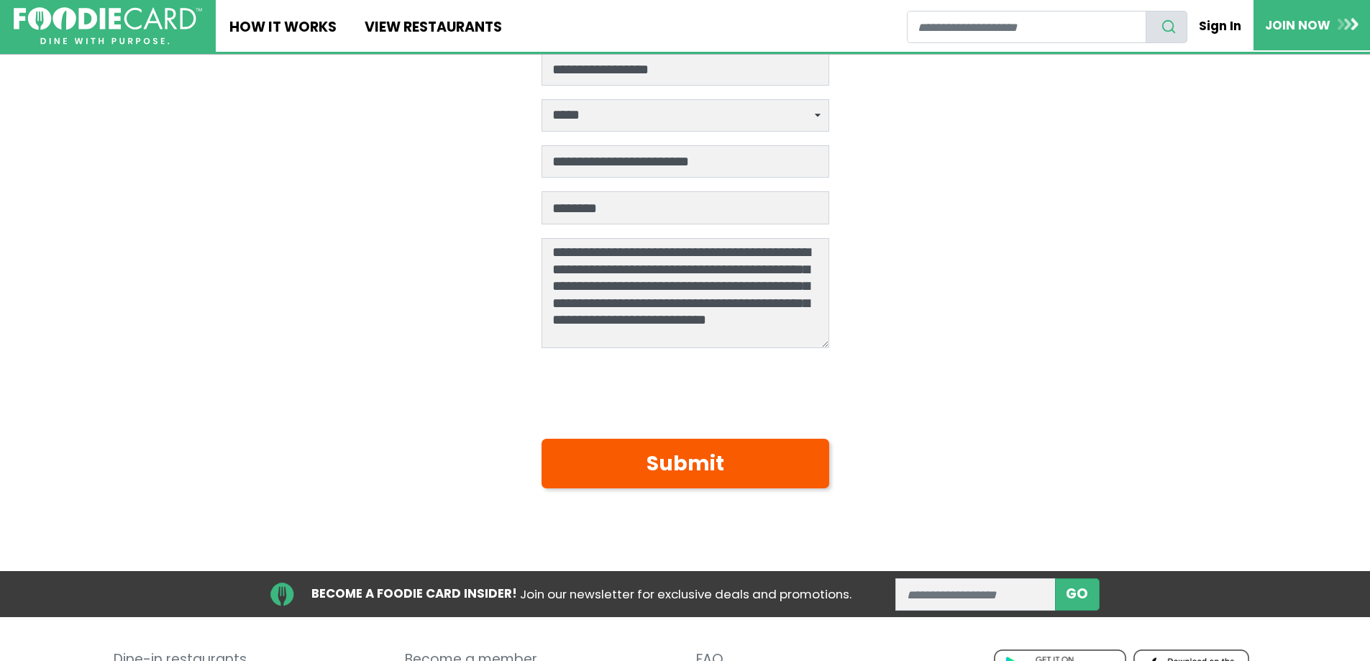
scroll to position [288, 0]
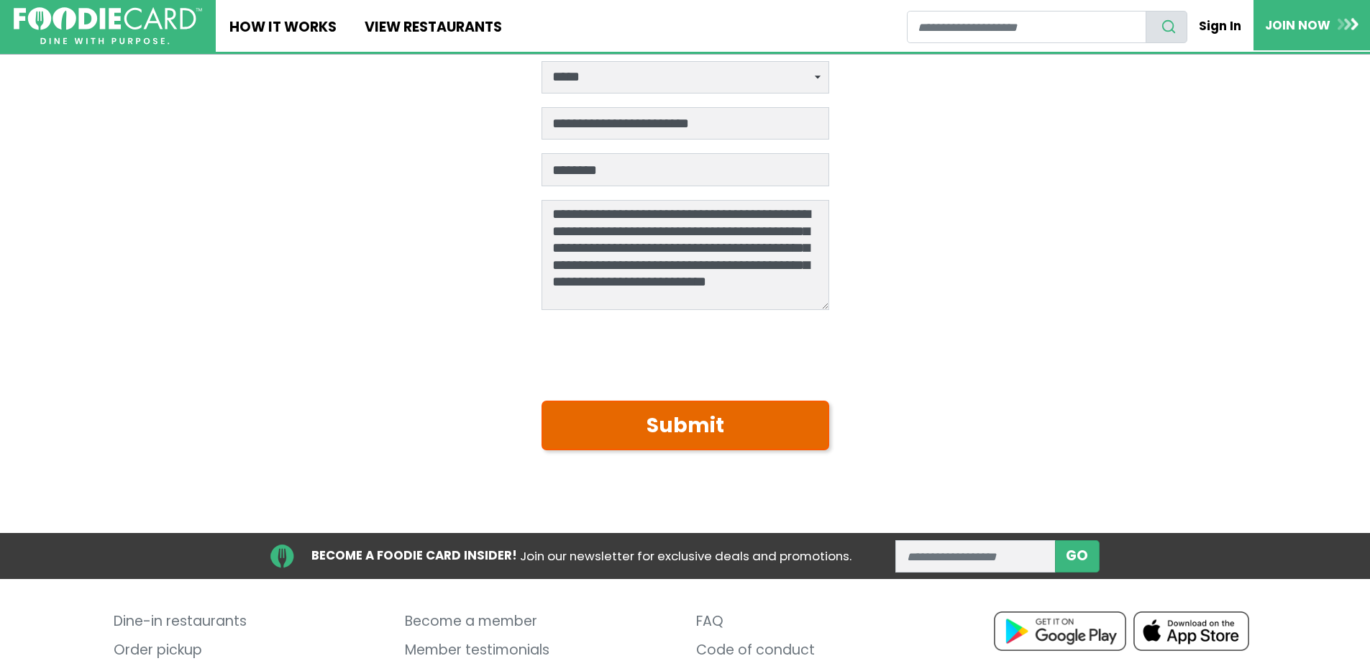
click at [693, 423] on button "Submit" at bounding box center [686, 426] width 288 height 50
